Goal: Use online tool/utility

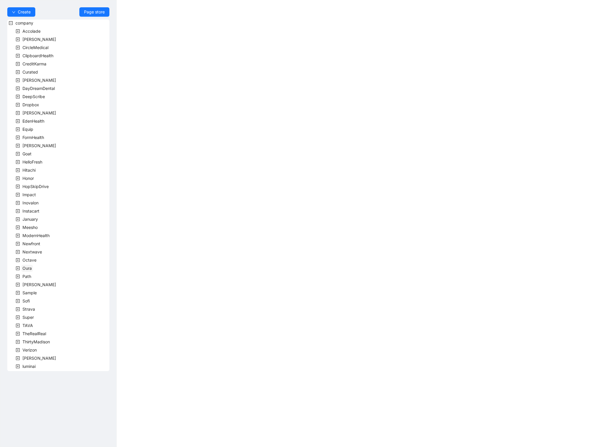
click at [30, 268] on span "Oura" at bounding box center [26, 268] width 9 height 5
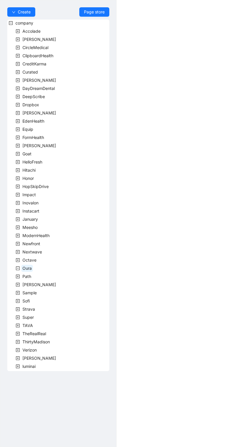
click at [26, 269] on span "Oura" at bounding box center [26, 268] width 9 height 5
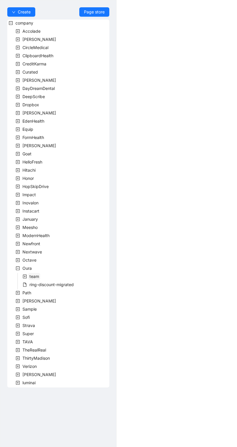
click at [35, 277] on span "team" at bounding box center [34, 276] width 10 height 5
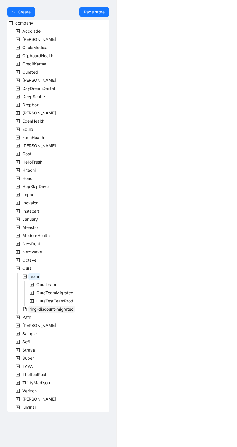
click at [42, 308] on span "ring-discount-migrated" at bounding box center [51, 308] width 44 height 5
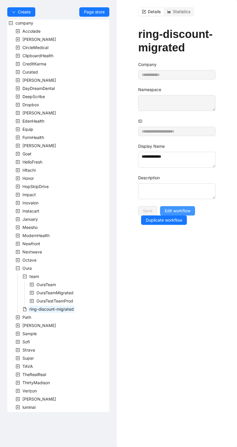
click at [179, 208] on span "Edit workflow" at bounding box center [178, 211] width 26 height 6
